Goal: Find specific fact: Find specific fact

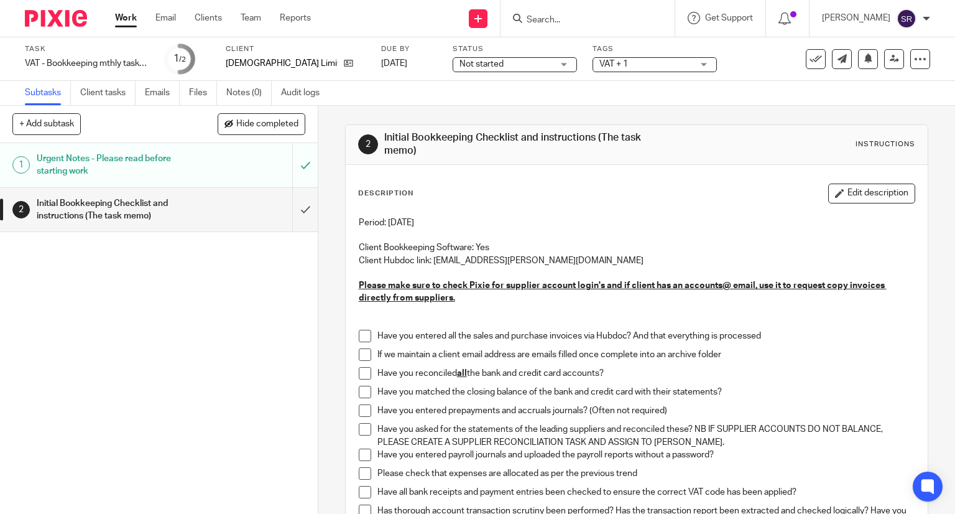
click at [129, 19] on link "Work" at bounding box center [126, 18] width 22 height 12
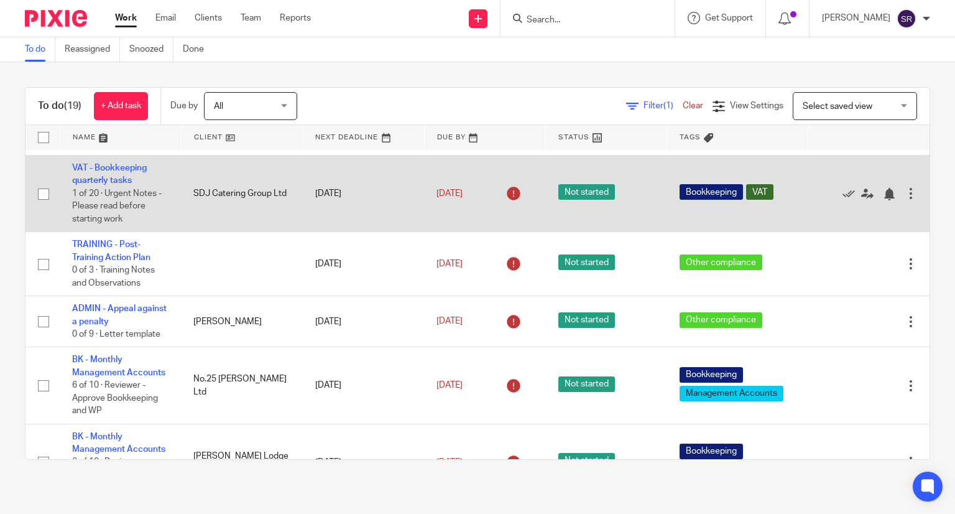
scroll to position [249, 0]
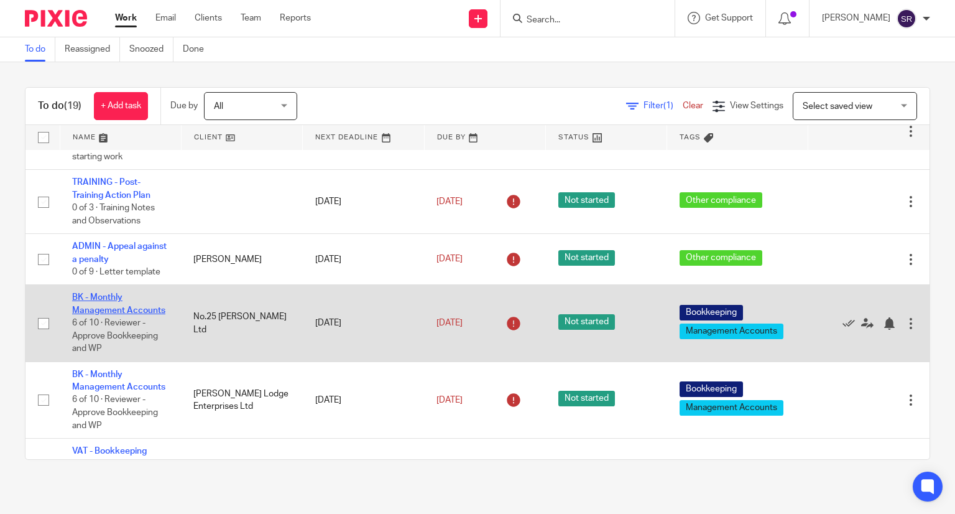
click at [103, 314] on link "BK - Monthly Management Accounts" at bounding box center [118, 303] width 93 height 21
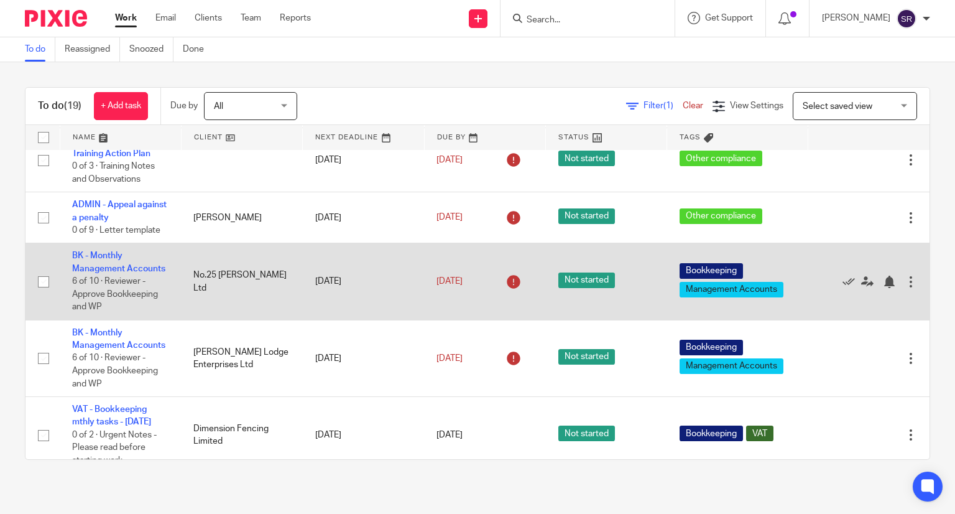
scroll to position [311, 0]
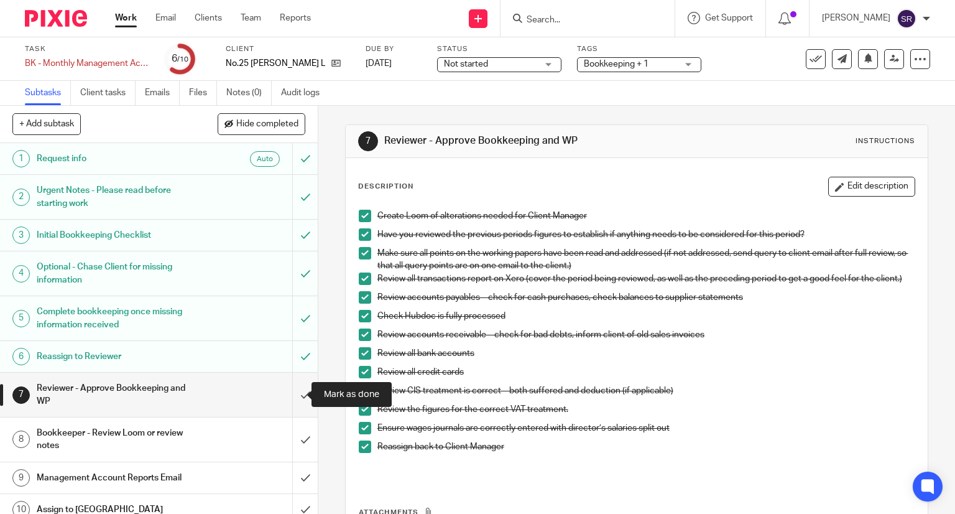
drag, startPoint x: 289, startPoint y: 394, endPoint x: 428, endPoint y: 392, distance: 139.9
click at [289, 394] on input "submit" at bounding box center [159, 394] width 318 height 44
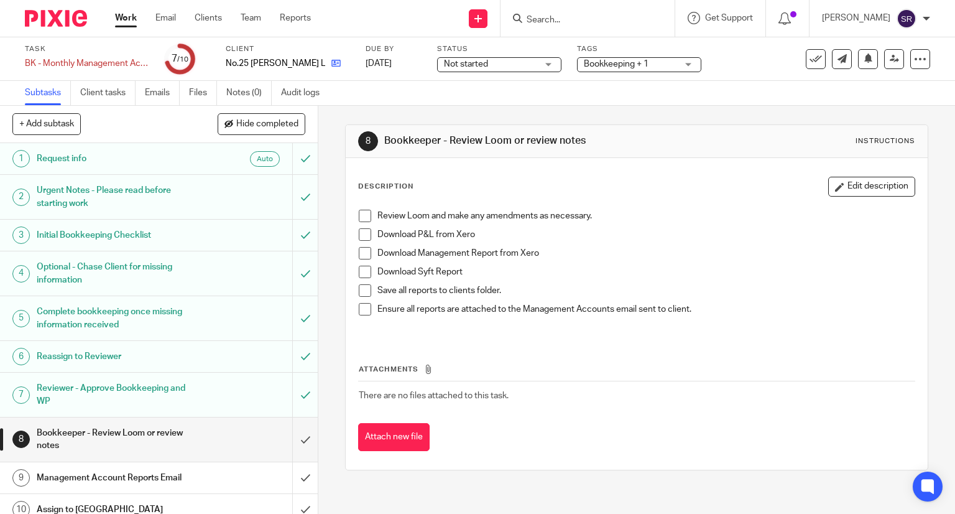
click at [325, 69] on link at bounding box center [333, 63] width 16 height 12
click at [331, 67] on icon at bounding box center [335, 62] width 9 height 9
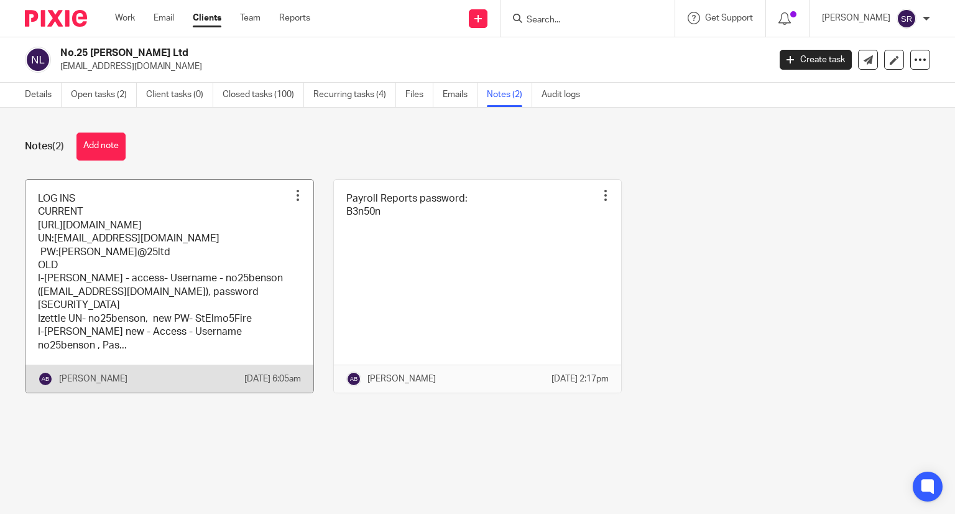
click at [176, 251] on link at bounding box center [169, 286] width 288 height 213
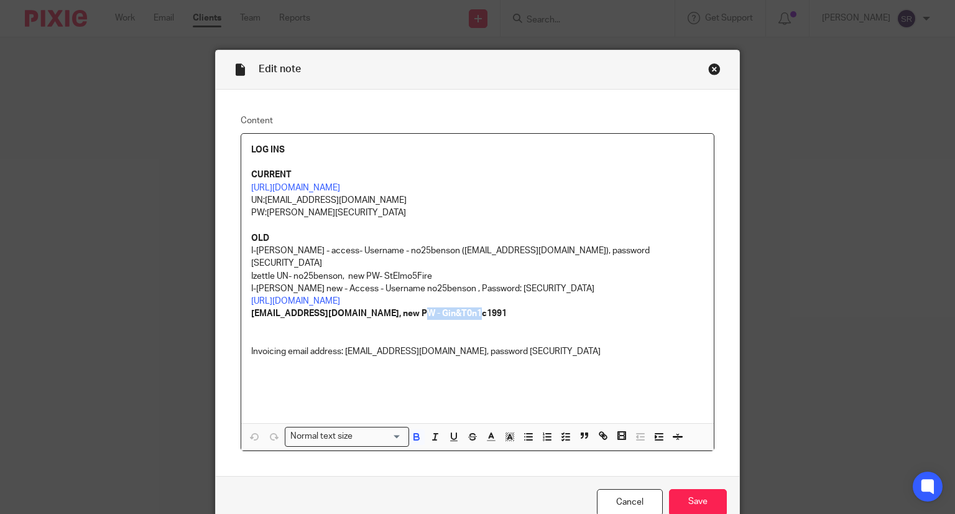
drag, startPoint x: 473, startPoint y: 304, endPoint x: 412, endPoint y: 297, distance: 61.4
click at [412, 307] on p "[EMAIL_ADDRESS][DOMAIN_NAME], new PW - Gin&T0n1c1991" at bounding box center [477, 313] width 453 height 12
copy strong "Gin&T0n1c199"
drag, startPoint x: 479, startPoint y: 300, endPoint x: 411, endPoint y: 302, distance: 67.8
click at [411, 307] on p "[EMAIL_ADDRESS][DOMAIN_NAME], new PW - Gin&T0n1c1991" at bounding box center [477, 313] width 453 height 12
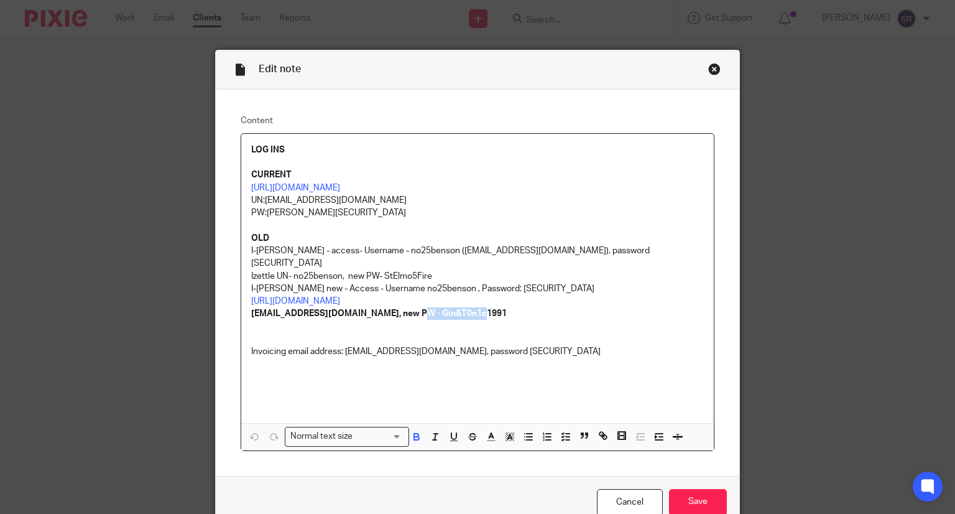
copy strong "Gin&T0n1c1991"
click at [711, 70] on div "Close this dialog window" at bounding box center [714, 69] width 12 height 12
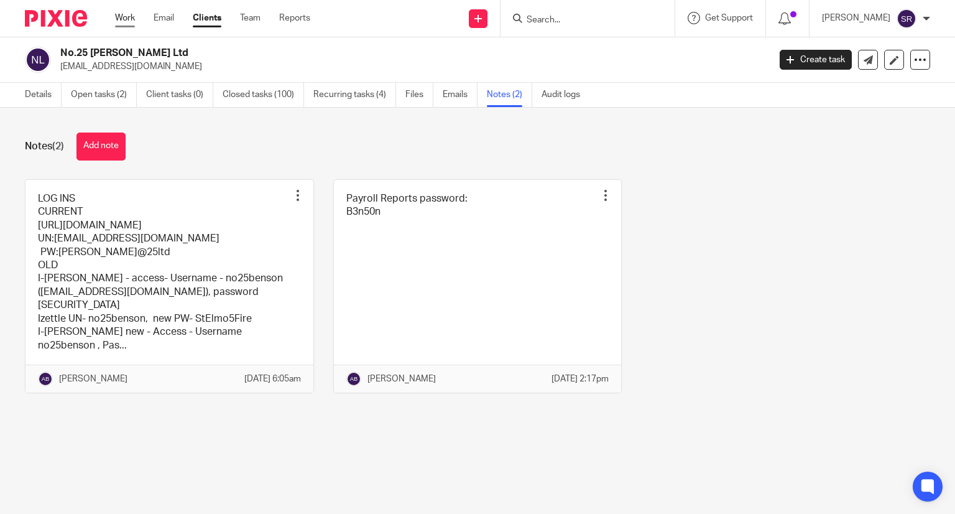
click at [118, 23] on link "Work" at bounding box center [125, 18] width 20 height 12
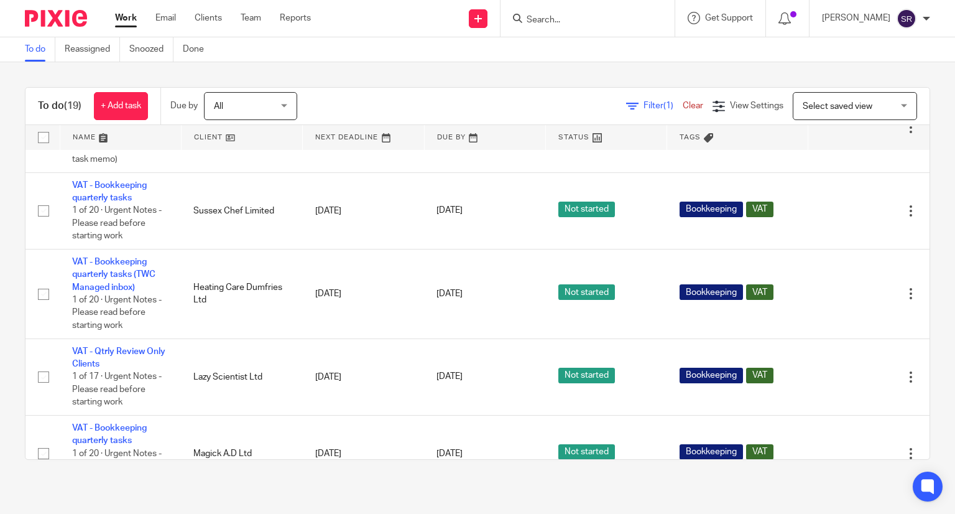
scroll to position [933, 0]
